Goal: Information Seeking & Learning: Learn about a topic

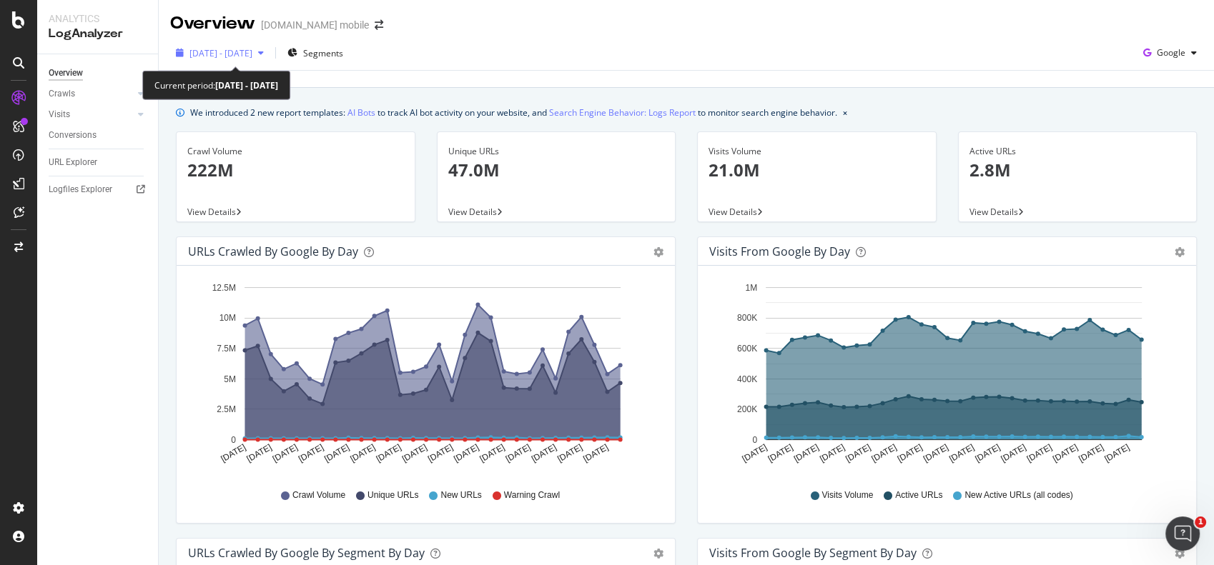
click at [223, 56] on span "[DATE] - [DATE]" at bounding box center [220, 53] width 63 height 12
drag, startPoint x: 475, startPoint y: 89, endPoint x: 428, endPoint y: 89, distance: 46.5
click at [254, 80] on div "[DATE]" at bounding box center [240, 79] width 28 height 13
click at [237, 60] on div "2025 Aug. 9th - Sep. 7th" at bounding box center [219, 52] width 99 height 21
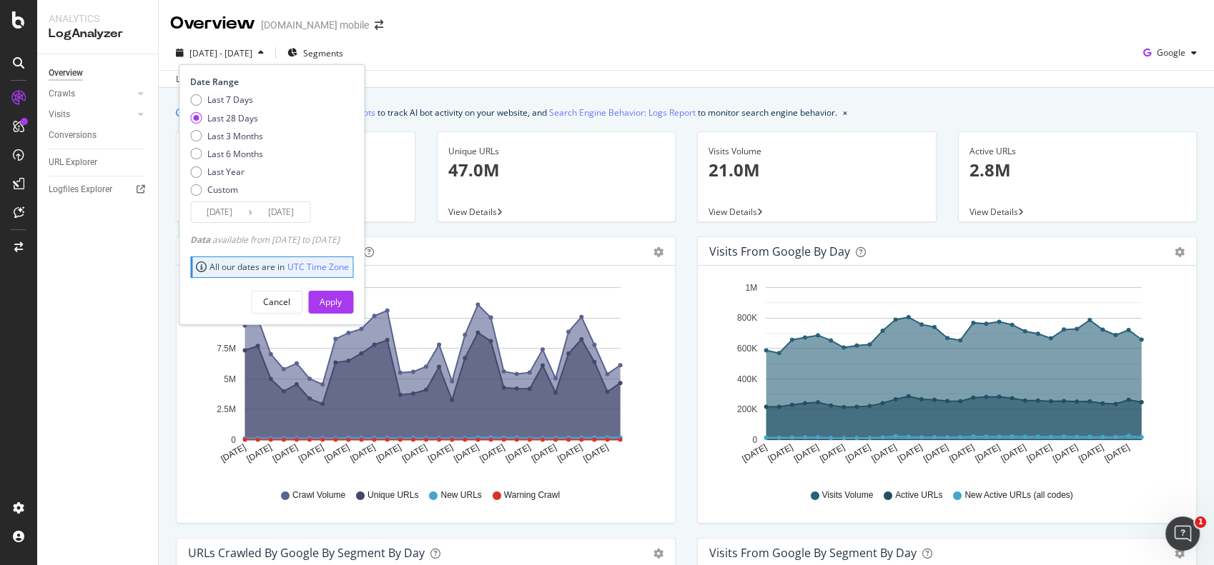
click at [252, 224] on div "Date Range Last 7 Days Last 28 Days Last 3 Months Last 6 Months Last Year Custo…" at bounding box center [272, 194] width 186 height 260
click at [239, 215] on input "2025/08/11" at bounding box center [219, 212] width 57 height 20
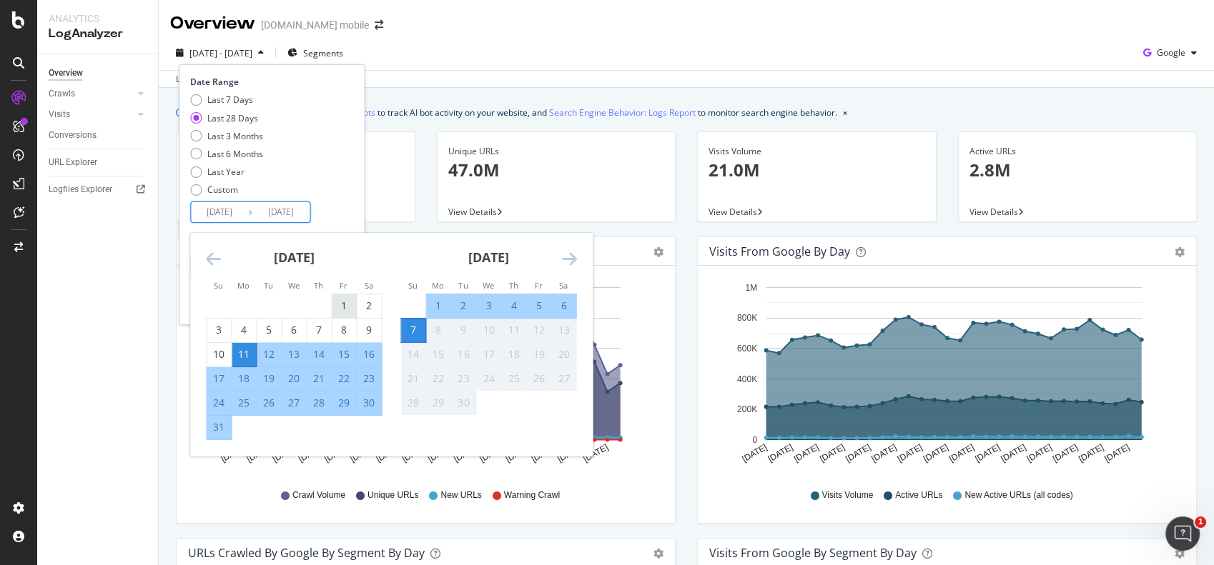
click at [345, 309] on div "1" at bounding box center [344, 306] width 24 height 14
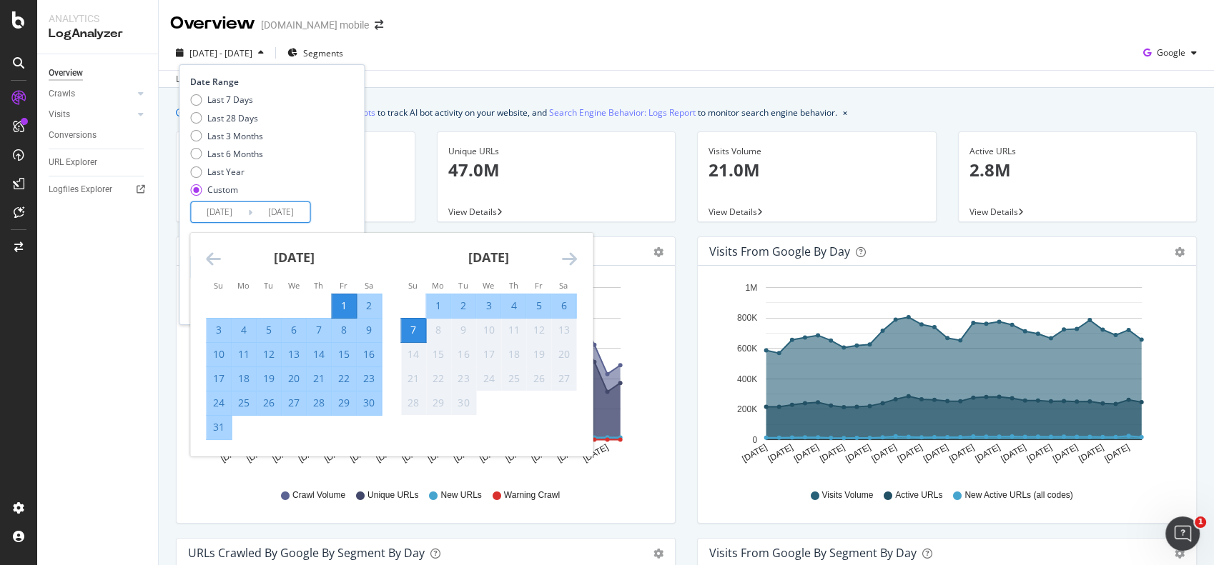
type input "2025/08/01"
click at [288, 210] on input "2025/09/07" at bounding box center [280, 212] width 57 height 20
click at [219, 428] on div "31" at bounding box center [219, 427] width 24 height 14
type input "2025/08/31"
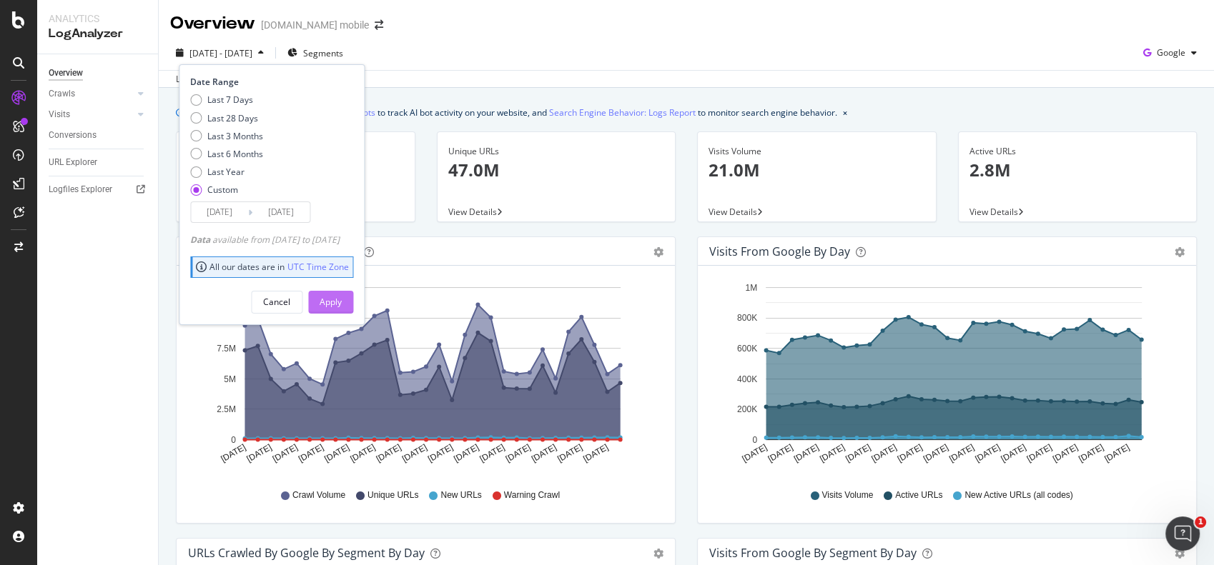
click at [342, 304] on div "Apply" at bounding box center [331, 302] width 22 height 12
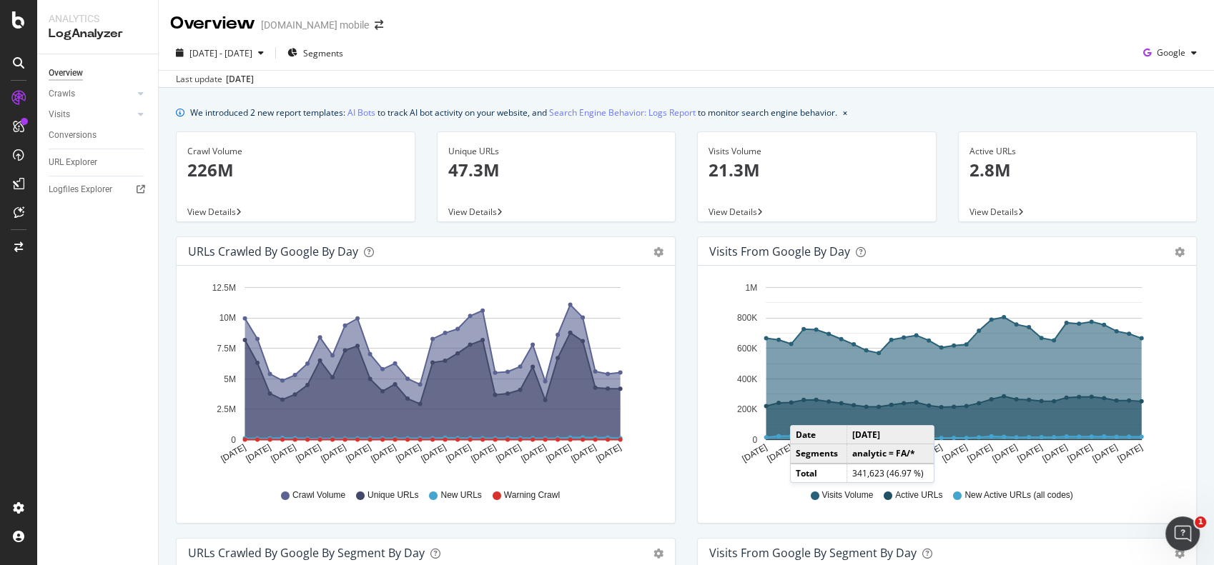
drag, startPoint x: 498, startPoint y: 164, endPoint x: 457, endPoint y: 168, distance: 40.3
click at [457, 168] on p "47.3M" at bounding box center [556, 170] width 217 height 24
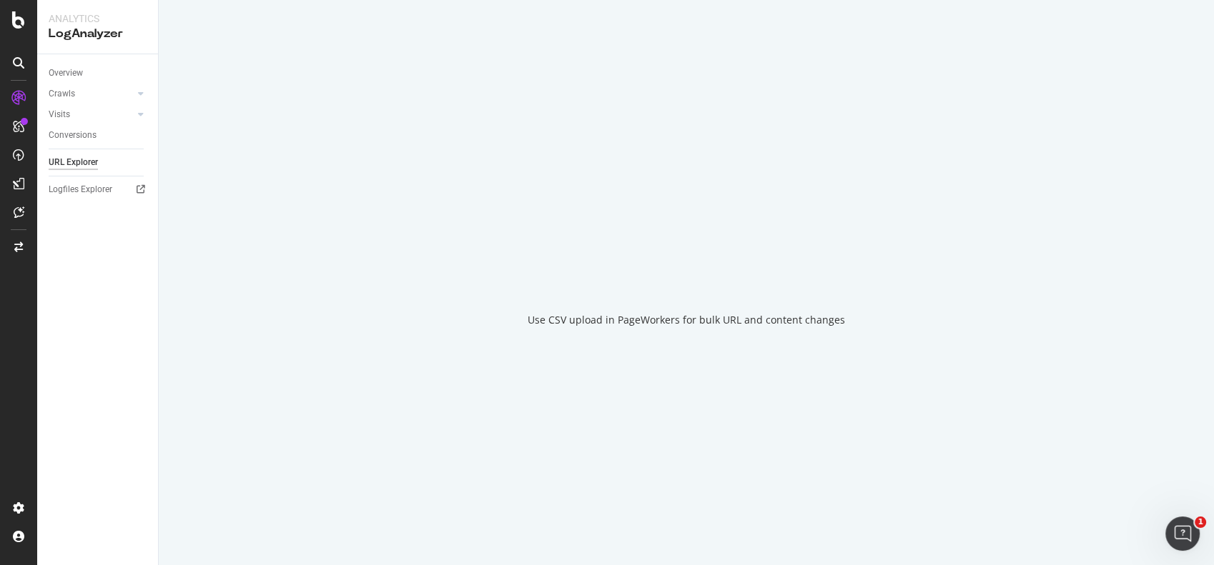
click at [457, 168] on div "Use CSV upload in PageWorkers for bulk URL and content changes" at bounding box center [686, 282] width 1055 height 565
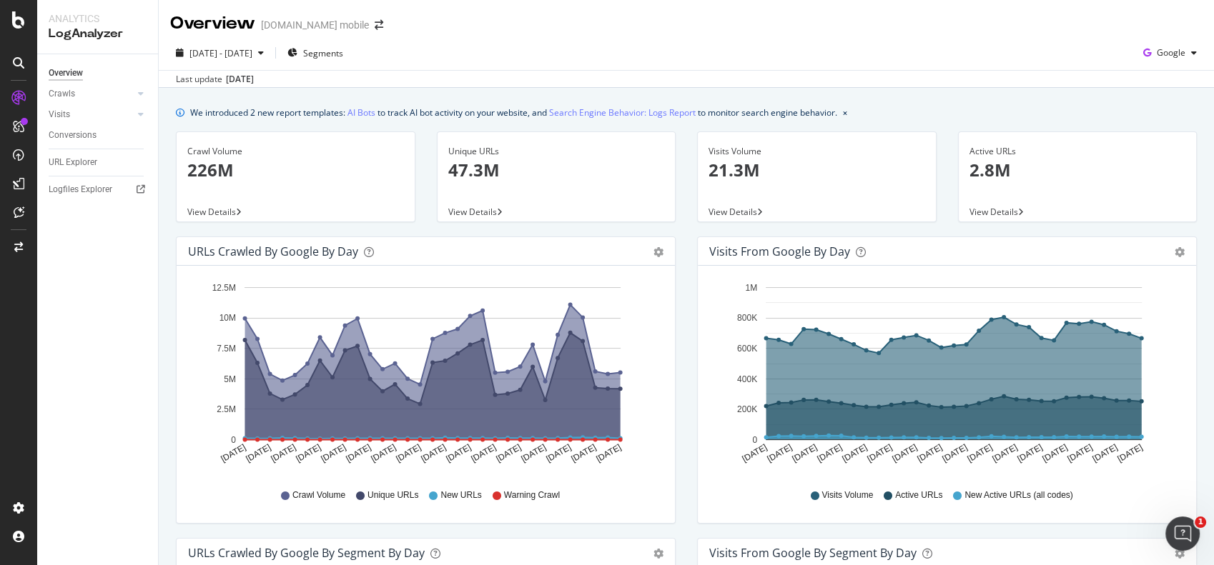
drag, startPoint x: 988, startPoint y: 168, endPoint x: 1024, endPoint y: 102, distance: 74.8
click at [1030, 166] on p "2.8M" at bounding box center [1077, 170] width 217 height 24
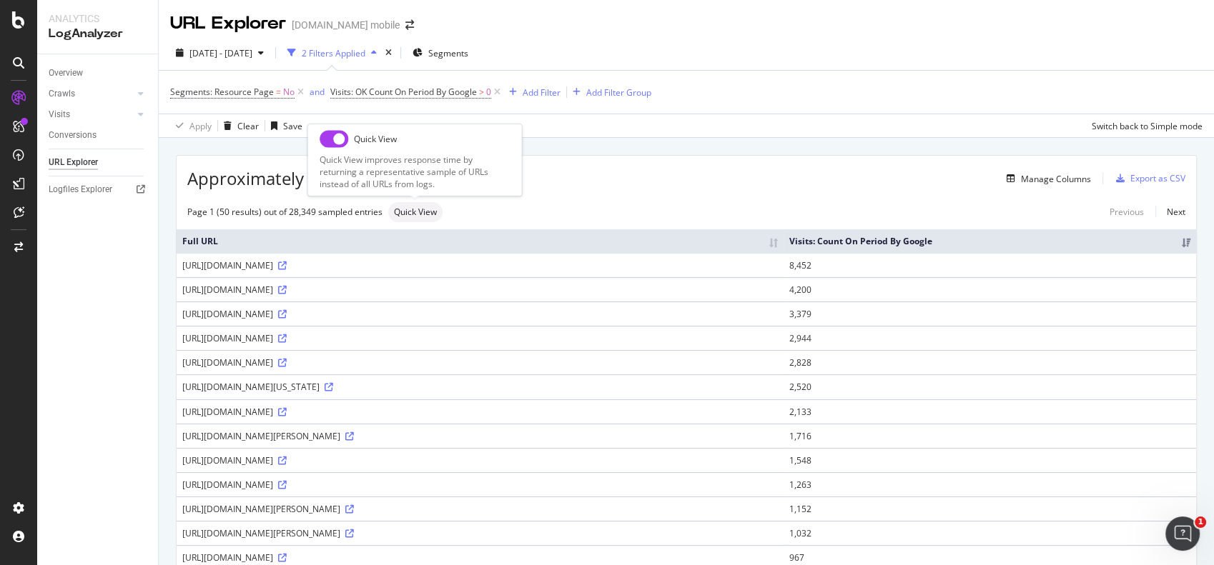
click at [432, 204] on div "Quick View" at bounding box center [415, 212] width 54 height 20
click at [335, 143] on input "checkbox" at bounding box center [334, 138] width 29 height 17
checkbox input "true"
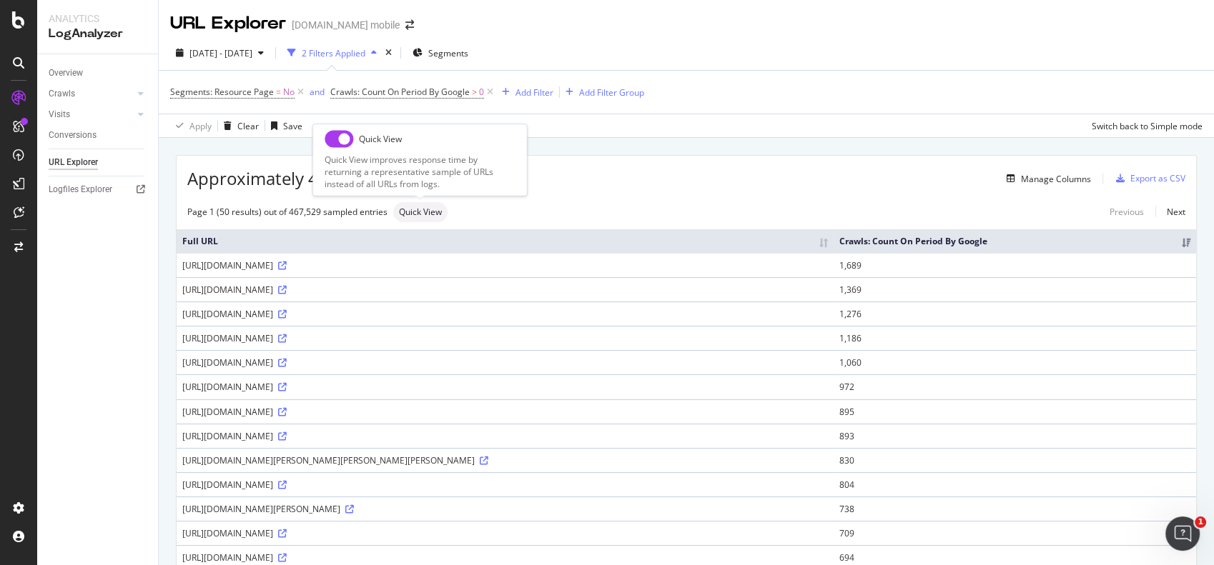
click at [429, 210] on span "Quick View" at bounding box center [420, 212] width 43 height 9
click at [338, 136] on input "checkbox" at bounding box center [339, 138] width 29 height 17
checkbox input "true"
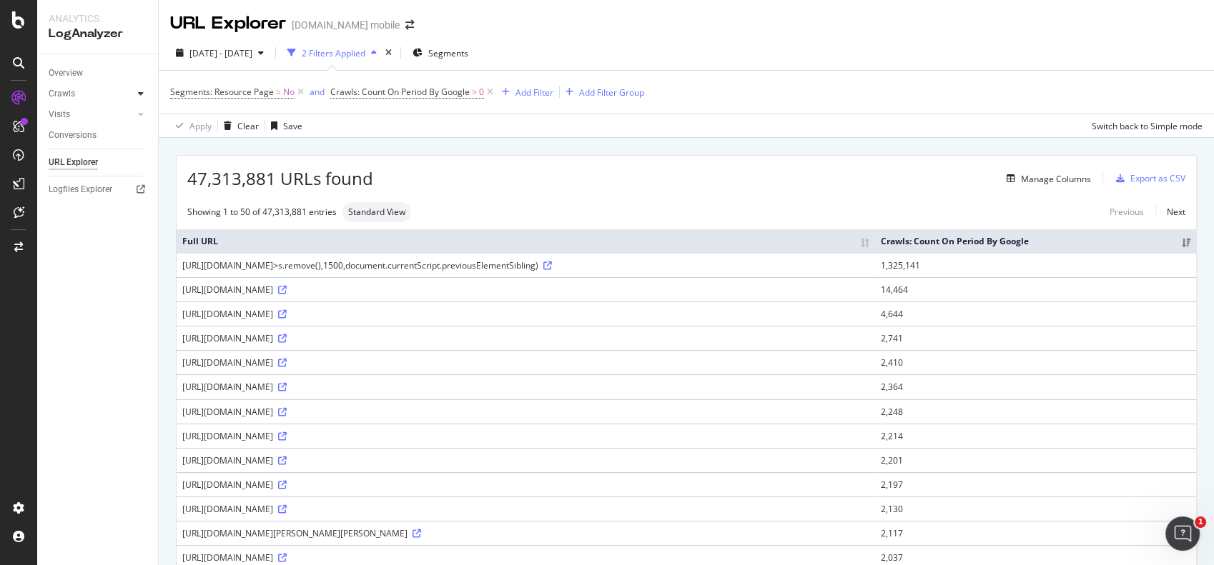
click at [138, 98] on div at bounding box center [141, 93] width 14 height 14
click at [97, 170] on div "HTTP Codes" at bounding box center [79, 171] width 49 height 15
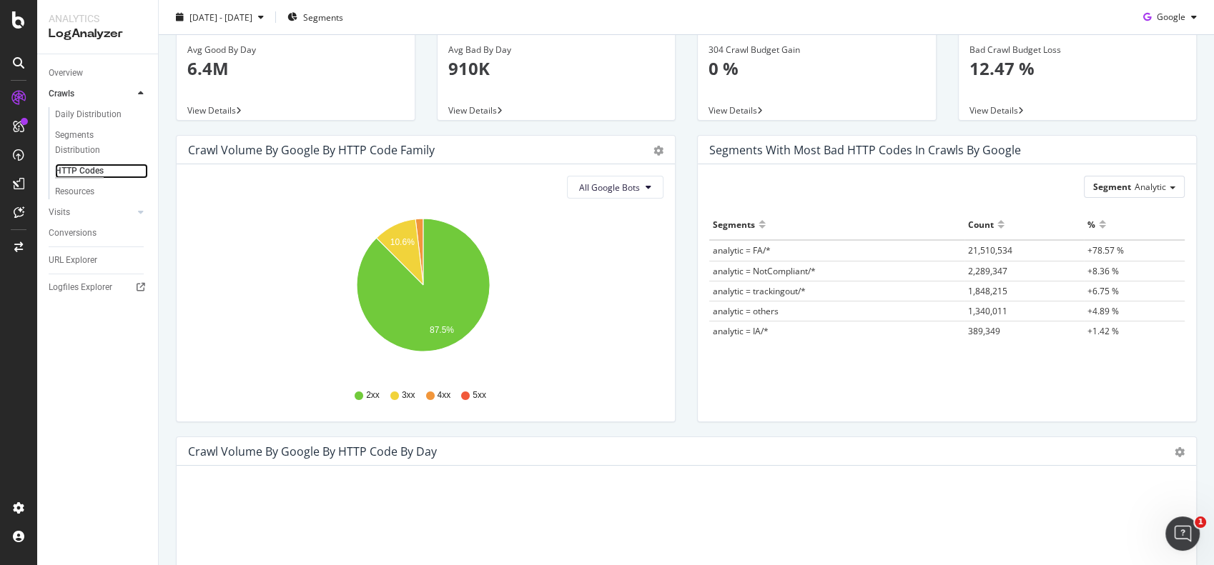
scroll to position [79, 0]
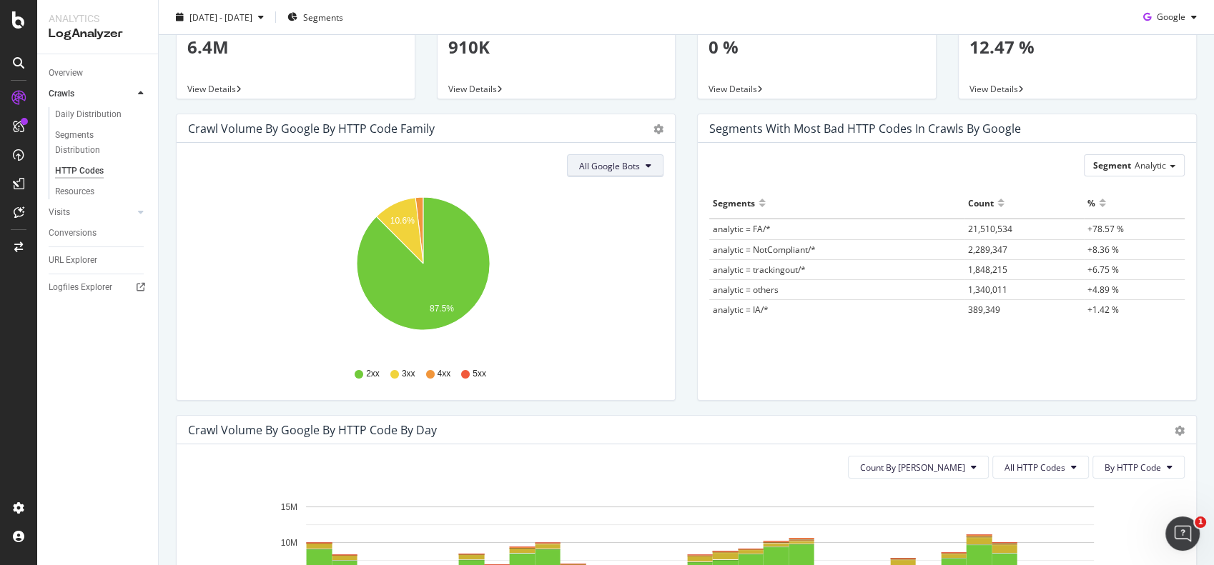
click at [630, 160] on button "All Google Bots" at bounding box center [615, 165] width 97 height 23
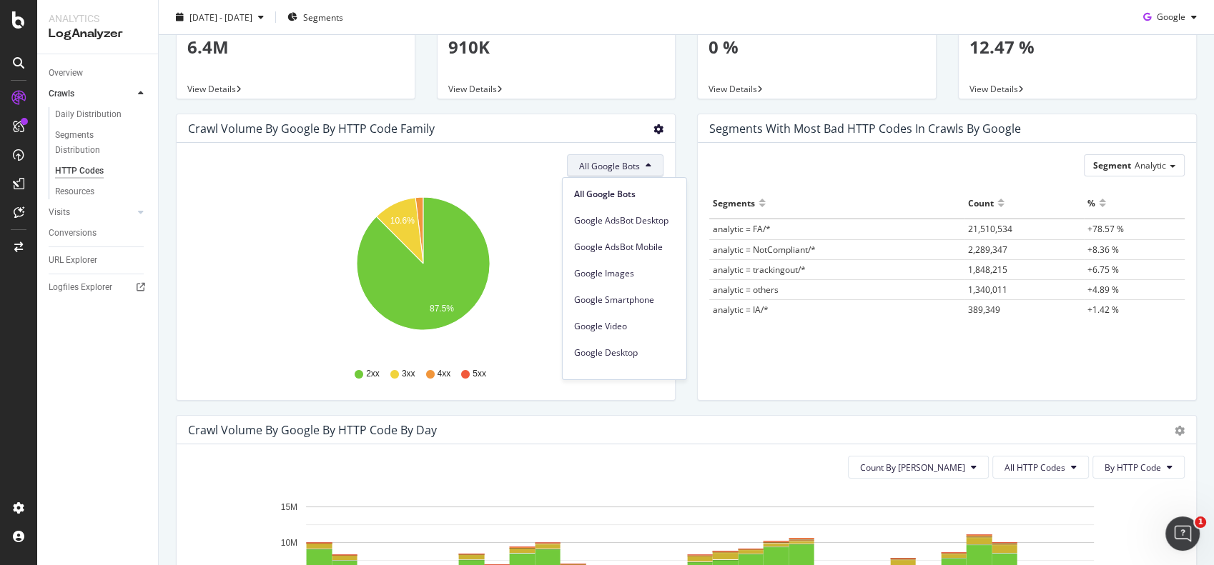
click at [654, 126] on icon "gear" at bounding box center [658, 129] width 10 height 10
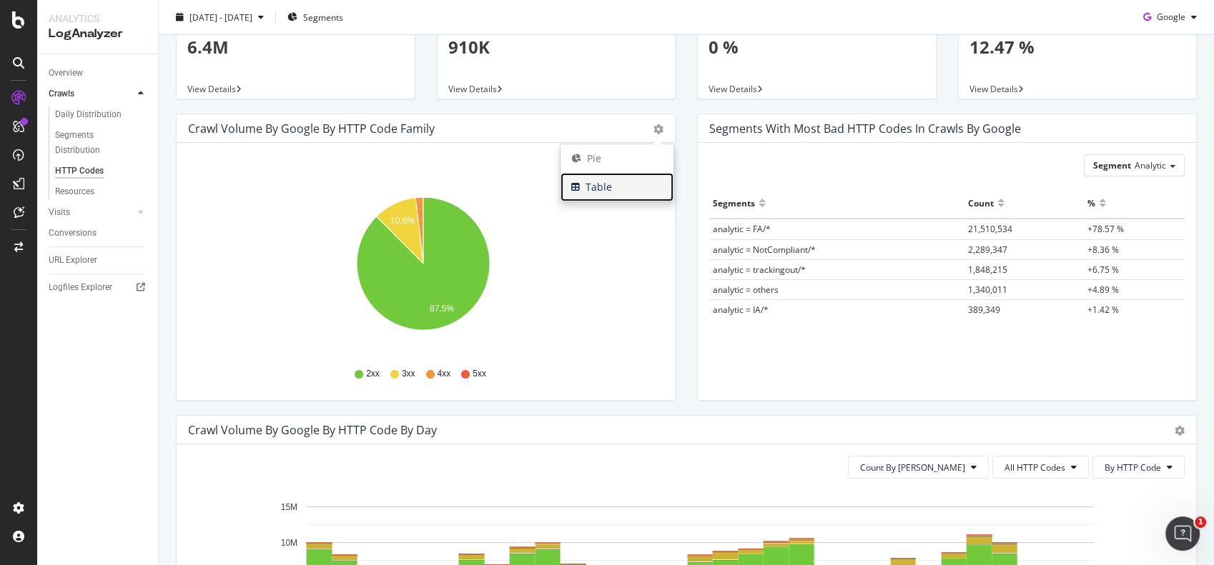
click at [621, 185] on span "Table" at bounding box center [616, 187] width 113 height 21
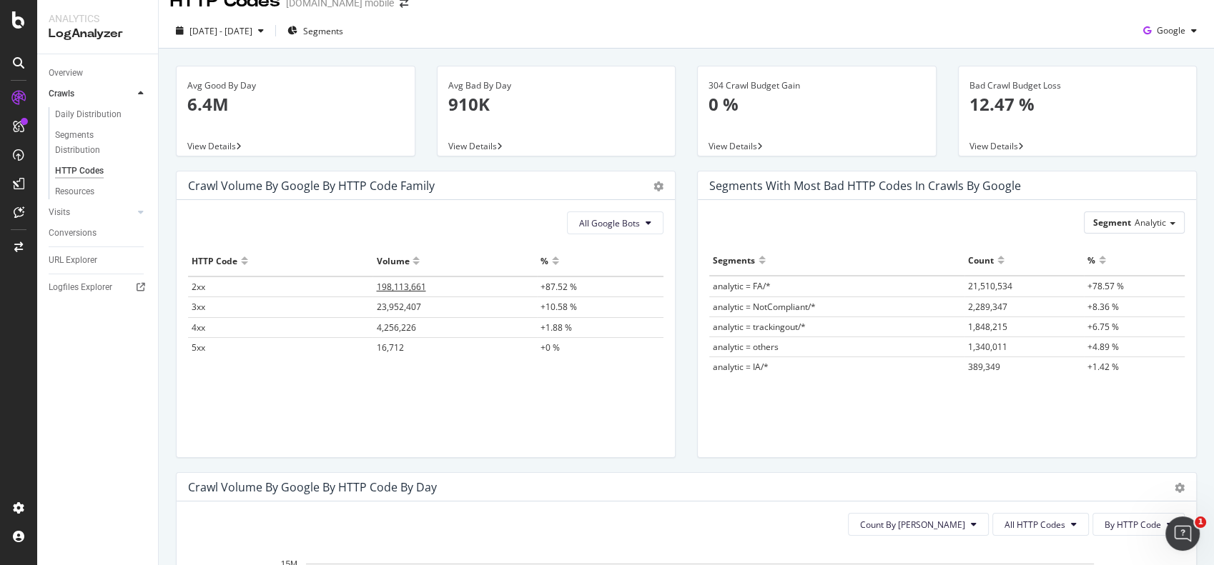
scroll to position [0, 0]
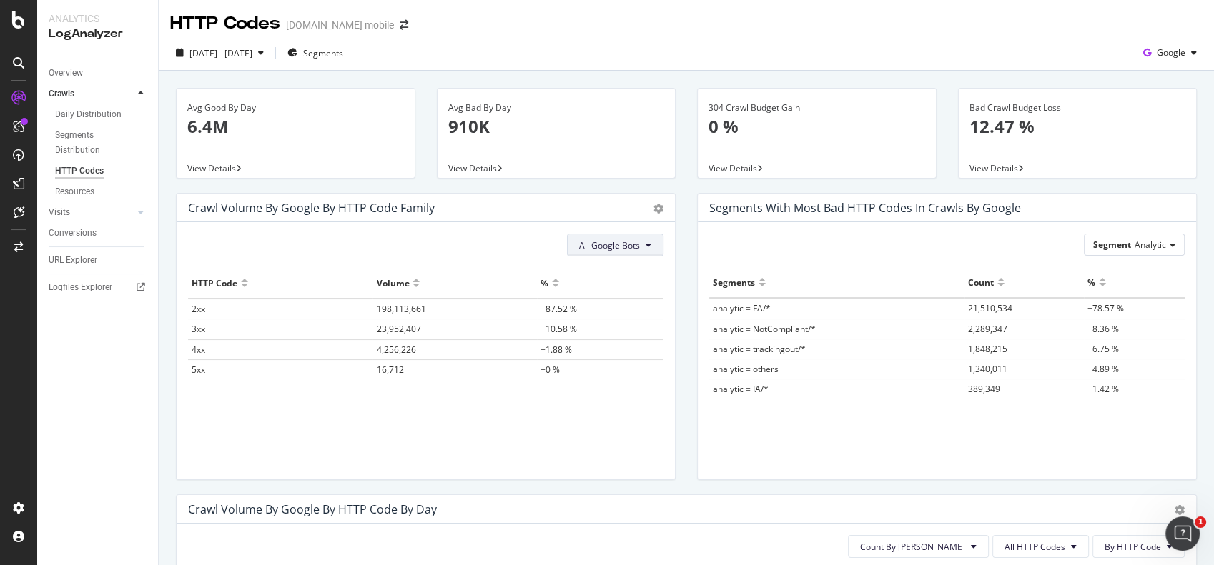
click at [618, 251] on span "All Google Bots" at bounding box center [609, 245] width 61 height 12
